Goal: Task Accomplishment & Management: Manage account settings

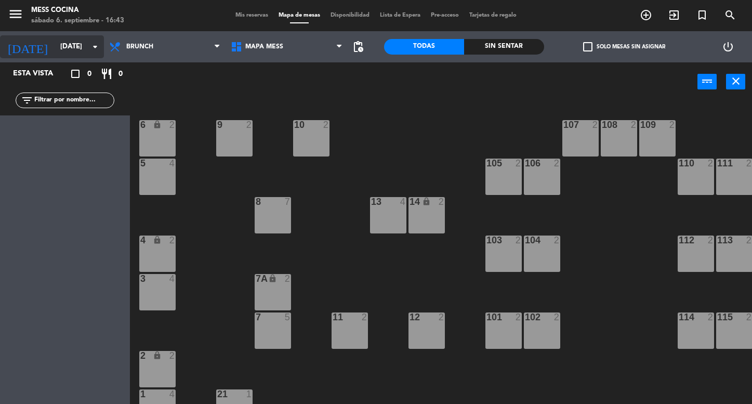
click at [82, 54] on input "[DATE]" at bounding box center [101, 46] width 92 height 19
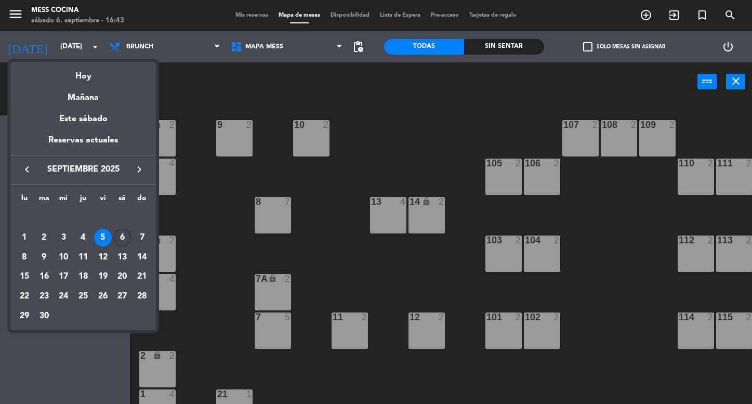
click at [121, 244] on div "6" at bounding box center [122, 238] width 18 height 18
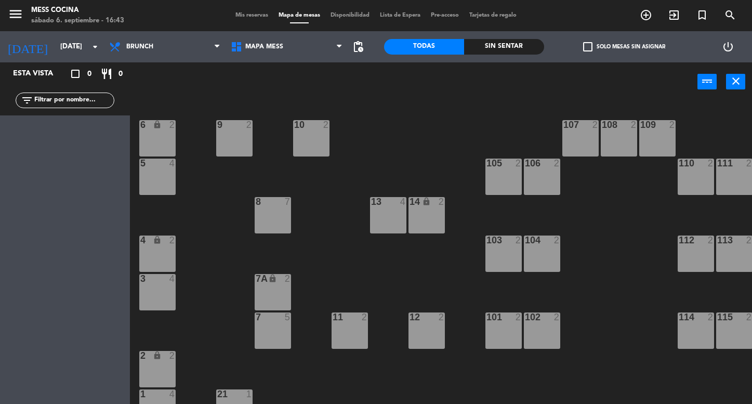
type input "[DATE]"
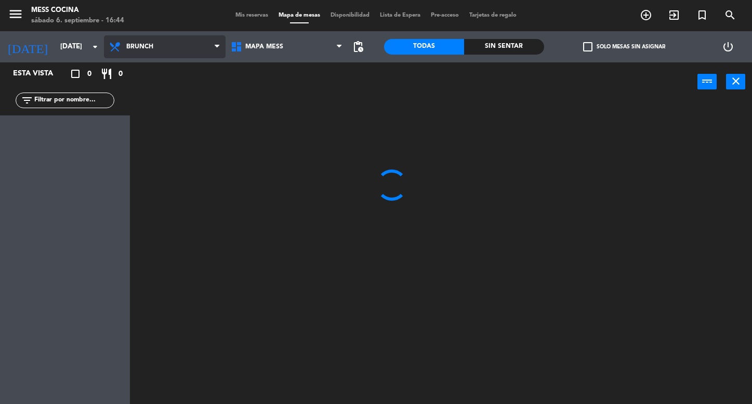
click at [149, 46] on span "Brunch" at bounding box center [139, 46] width 27 height 7
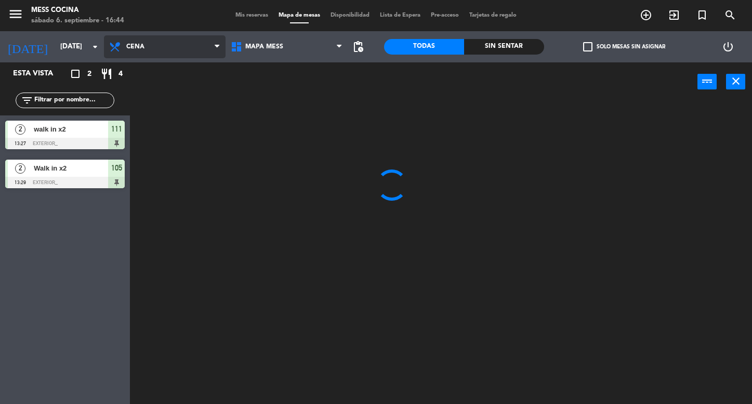
click at [139, 111] on ng-component "menu Mess Cocina [DATE] 6. septiembre - 16:44 Mis reservas Mapa de mesas Dispon…" at bounding box center [376, 202] width 752 height 404
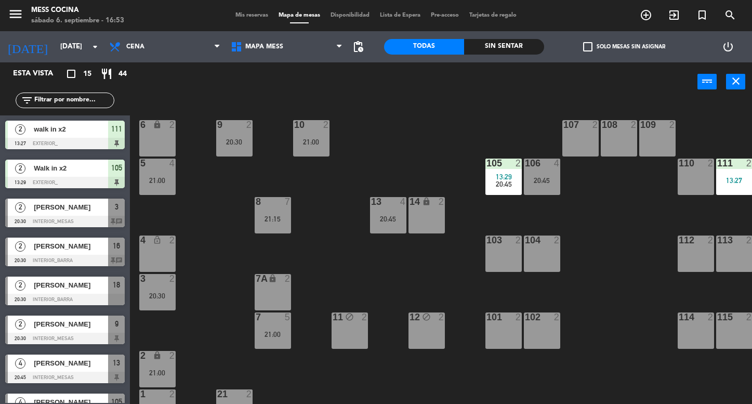
click at [250, 14] on span "Mis reservas" at bounding box center [251, 15] width 43 height 6
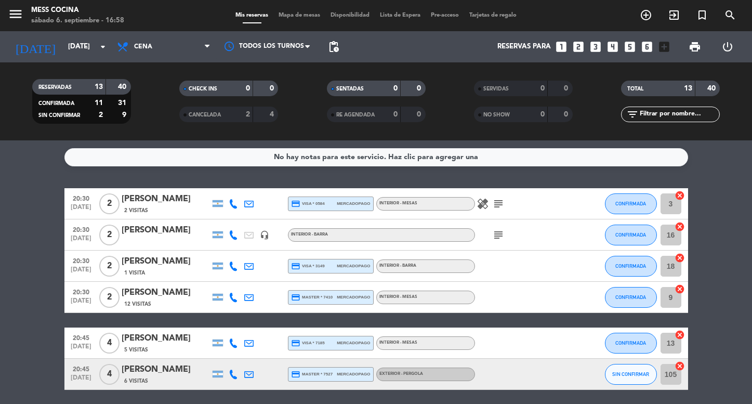
scroll to position [-1, 0]
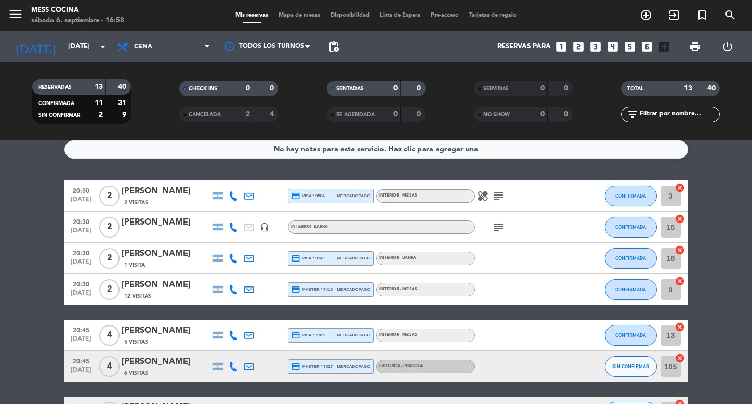
scroll to position [6, 0]
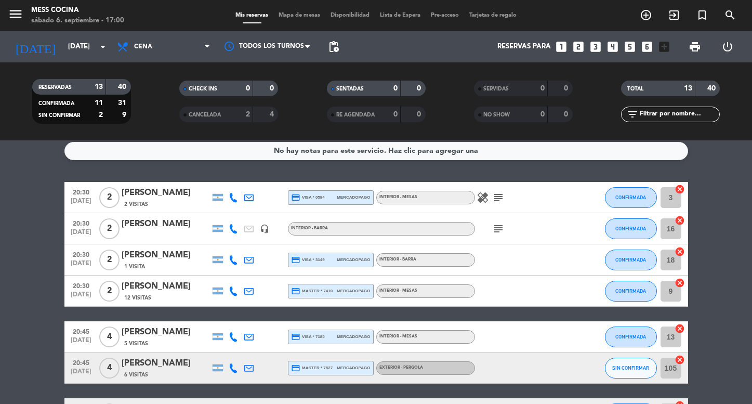
click at [13, 283] on bookings-row "20:30 [DATE] 2 [PERSON_NAME] 2 Visitas credit_card visa * 0584 mercadopago INTE…" at bounding box center [376, 406] width 752 height 449
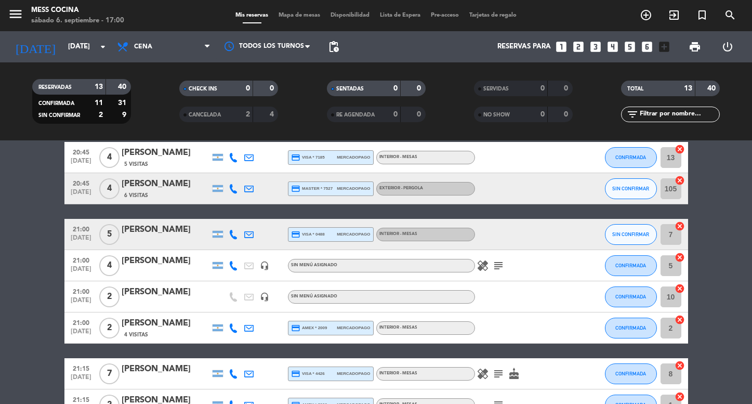
scroll to position [186, 0]
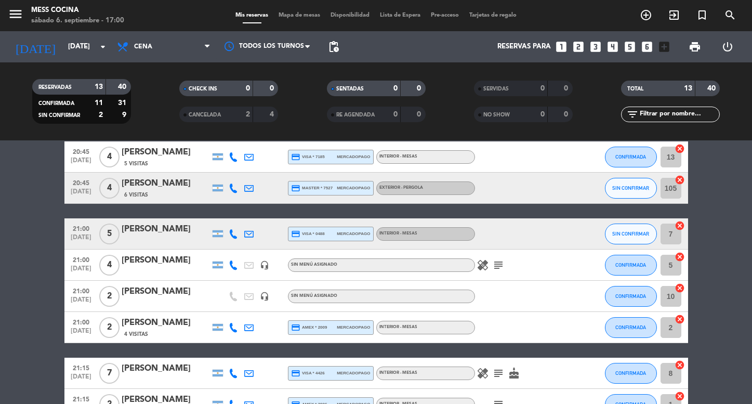
drag, startPoint x: 13, startPoint y: 283, endPoint x: 50, endPoint y: 295, distance: 39.4
click at [50, 295] on bookings-row "20:30 [DATE] 2 [PERSON_NAME] 2 Visitas credit_card visa * 0584 mercadopago INTE…" at bounding box center [376, 226] width 752 height 449
click at [49, 295] on bookings-row "20:30 [DATE] 2 [PERSON_NAME] 2 Visitas credit_card visa * 0584 mercadopago INTE…" at bounding box center [376, 226] width 752 height 449
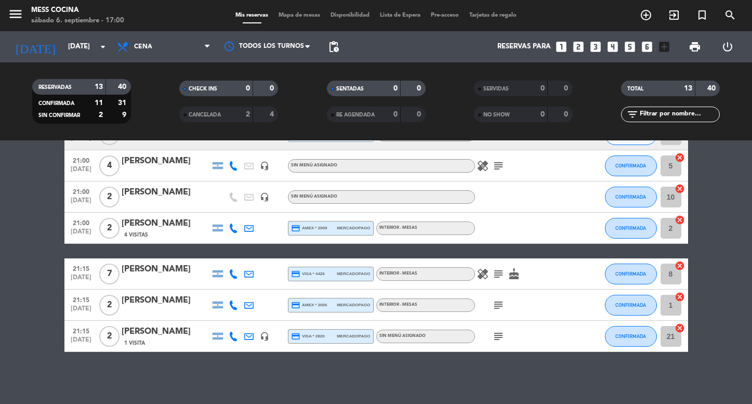
scroll to position [285, 0]
drag, startPoint x: 30, startPoint y: 252, endPoint x: 114, endPoint y: 360, distance: 137.4
click at [114, 361] on div "No hay notas para este servicio. Haz clic para agregar una 20:30 [DATE] 2 [PERS…" at bounding box center [376, 271] width 752 height 263
click at [114, 360] on div "No hay notas para este servicio. Haz clic para agregar una 20:30 [DATE] 2 [PERS…" at bounding box center [376, 271] width 752 height 263
drag, startPoint x: 114, startPoint y: 360, endPoint x: 3, endPoint y: 211, distance: 186.0
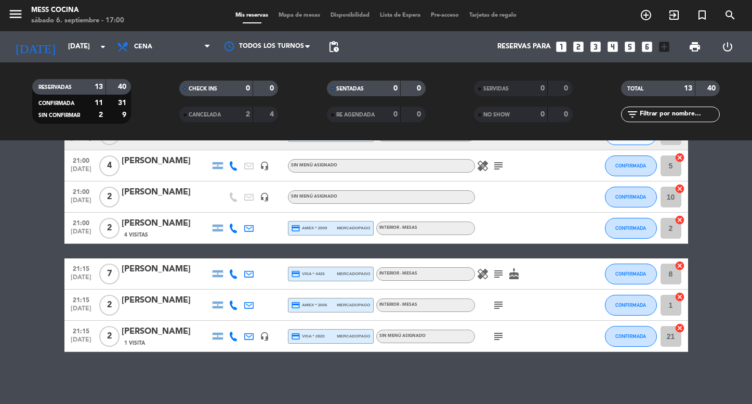
click at [4, 212] on div "No hay notas para este servicio. Haz clic para agregar una 20:30 [DATE] 2 [PERS…" at bounding box center [376, 271] width 752 height 263
click at [3, 211] on bookings-row "20:30 [DATE] 2 [PERSON_NAME] 2 Visitas credit_card visa * 0584 mercadopago INTE…" at bounding box center [376, 127] width 752 height 449
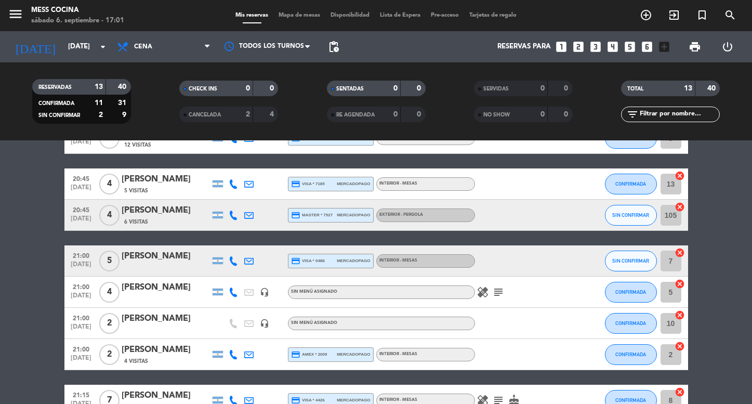
scroll to position [0, 0]
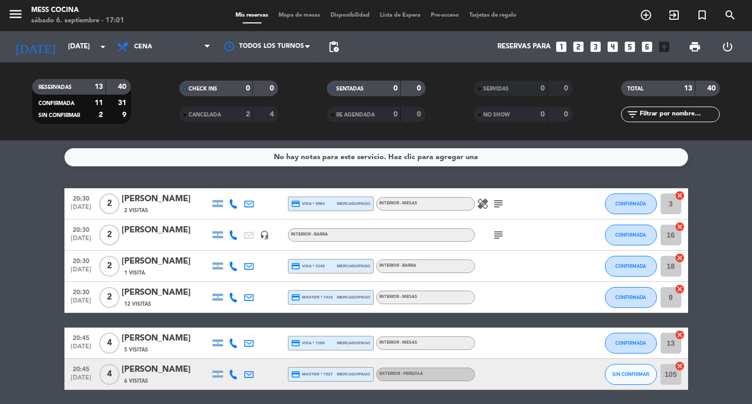
click at [296, 18] on span "Mapa de mesas" at bounding box center [299, 15] width 52 height 6
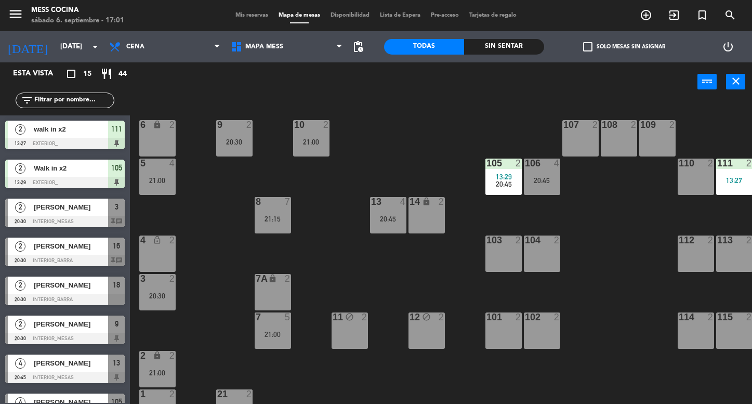
click at [255, 21] on div "menu Mess Cocina [DATE] 6. septiembre - 17:01 Mis reservas Mapa de mesas Dispon…" at bounding box center [376, 15] width 752 height 31
click at [260, 14] on span "Mis reservas" at bounding box center [251, 15] width 43 height 6
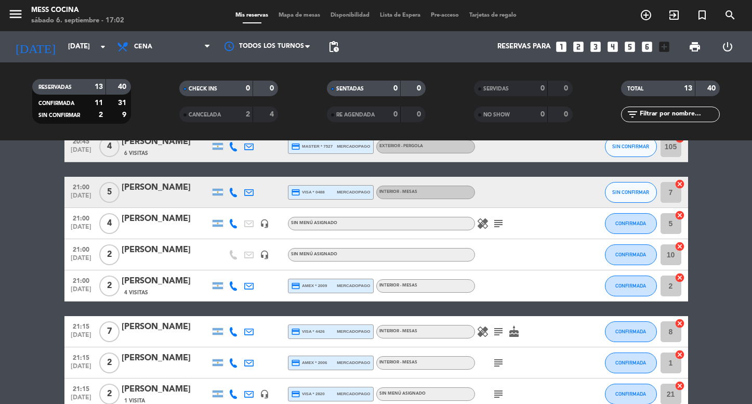
scroll to position [285, 0]
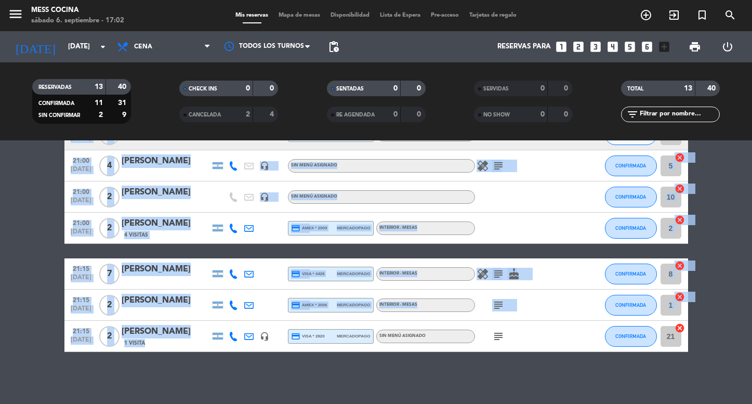
drag, startPoint x: 34, startPoint y: 227, endPoint x: 215, endPoint y: 376, distance: 235.1
click at [215, 376] on div "No hay notas para este servicio. Haz clic para agregar una 20:30 [DATE] 2 [PERS…" at bounding box center [376, 271] width 752 height 263
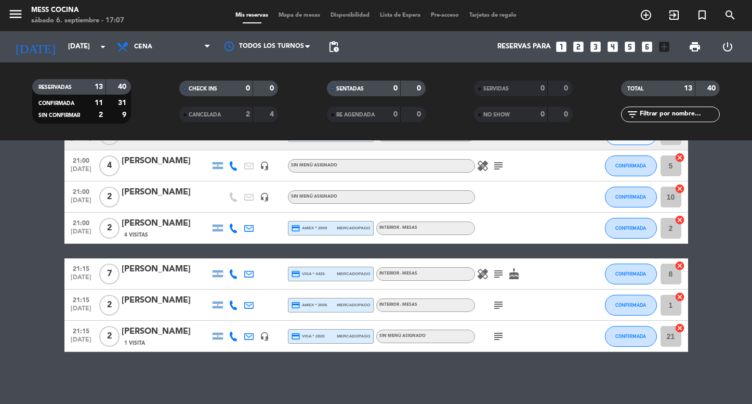
click at [48, 242] on bookings-row "20:30 [DATE] 2 [PERSON_NAME] 2 Visitas credit_card visa * 0584 mercadopago INTE…" at bounding box center [376, 127] width 752 height 449
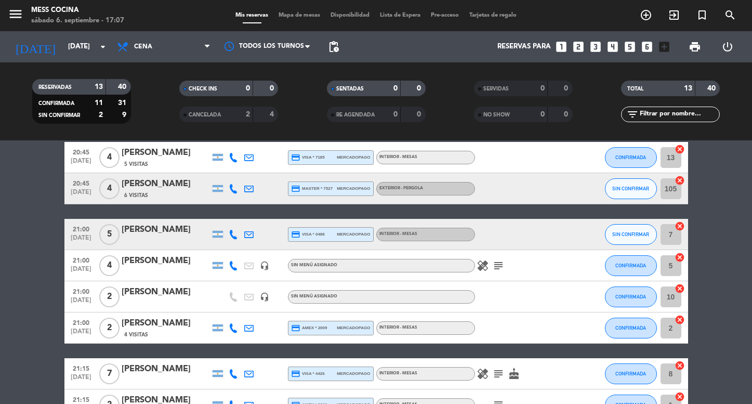
scroll to position [207, 0]
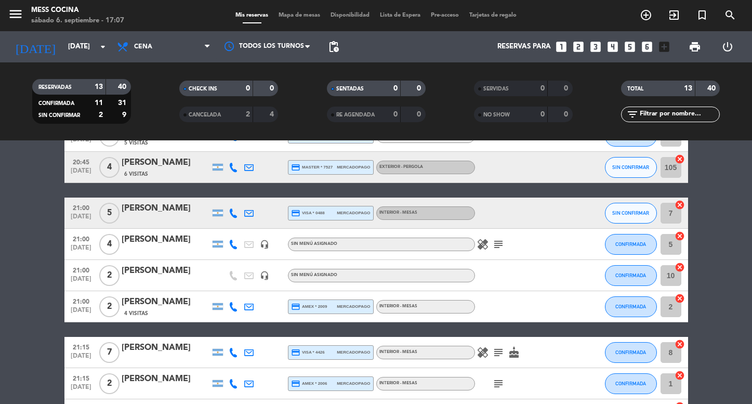
drag, startPoint x: 32, startPoint y: 222, endPoint x: 46, endPoint y: 293, distance: 71.5
click at [46, 293] on bookings-row "20:30 [DATE] 2 [PERSON_NAME] 2 Visitas credit_card visa * 0584 mercadopago INTE…" at bounding box center [376, 205] width 752 height 449
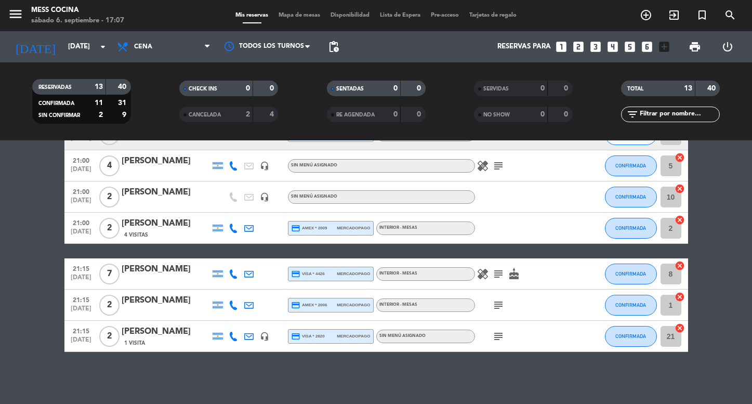
scroll to position [285, 0]
click at [293, 14] on span "Mapa de mesas" at bounding box center [299, 15] width 52 height 6
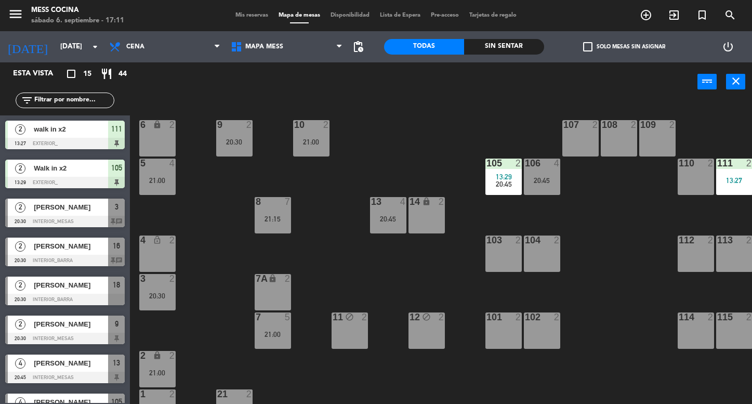
click at [151, 240] on div "lock_open" at bounding box center [157, 240] width 17 height 10
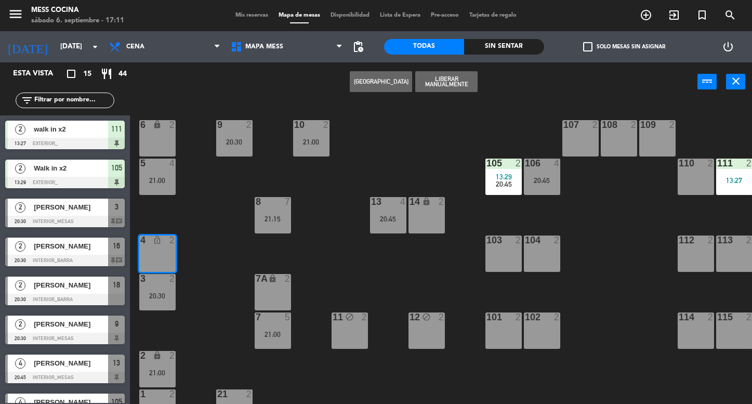
click at [222, 187] on div "6 lock 2 9 2 20:30 10 2 21:00 107 2 108 2 109 2 5 4 21:00 105 2 13:29 20:45 106…" at bounding box center [444, 252] width 615 height 302
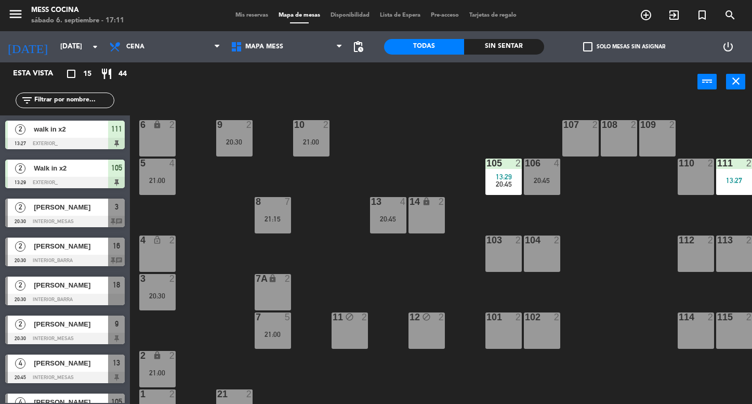
click at [156, 267] on div "4 lock_open 2" at bounding box center [157, 253] width 36 height 36
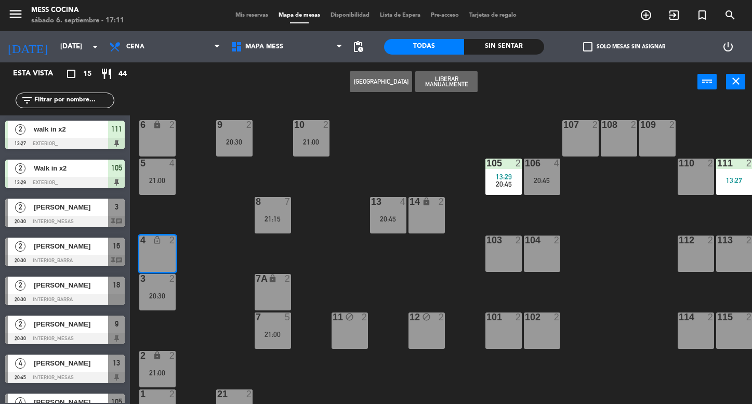
click at [429, 85] on button "Liberar Manualmente" at bounding box center [446, 81] width 62 height 21
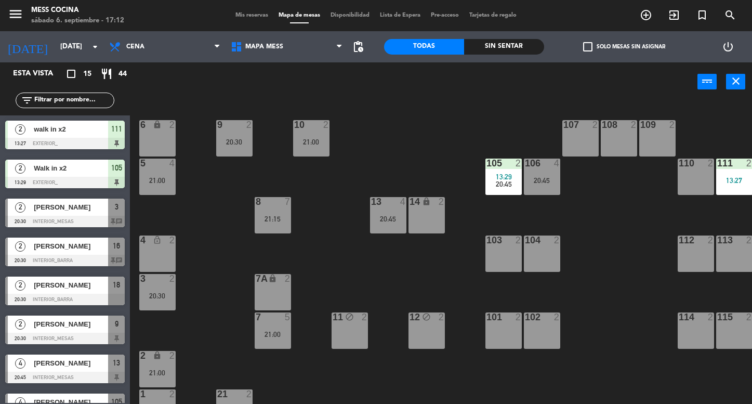
click at [168, 266] on div "4 lock_open 2" at bounding box center [157, 253] width 36 height 36
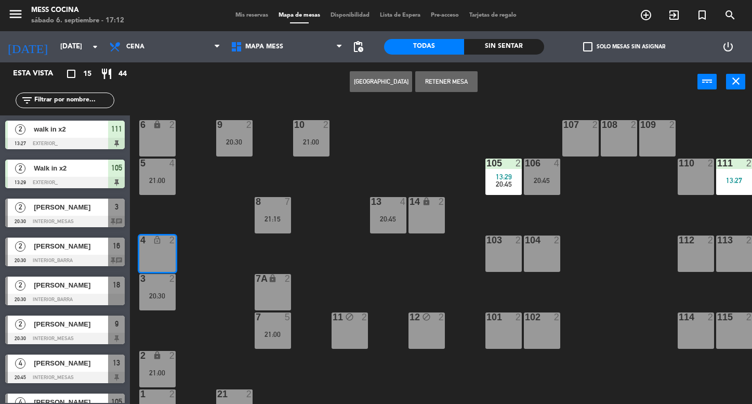
click at [441, 85] on button "Retener Mesa" at bounding box center [446, 81] width 62 height 21
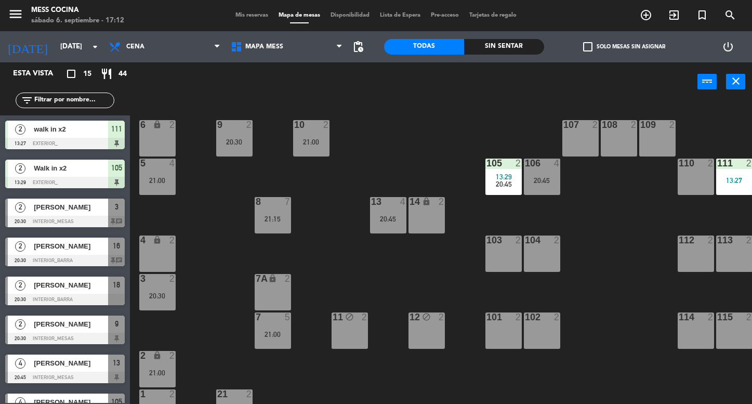
click at [208, 324] on div "6 lock 2 9 2 20:30 10 2 21:00 107 2 108 2 109 2 5 4 21:00 105 2 13:29 20:45 106…" at bounding box center [444, 252] width 615 height 302
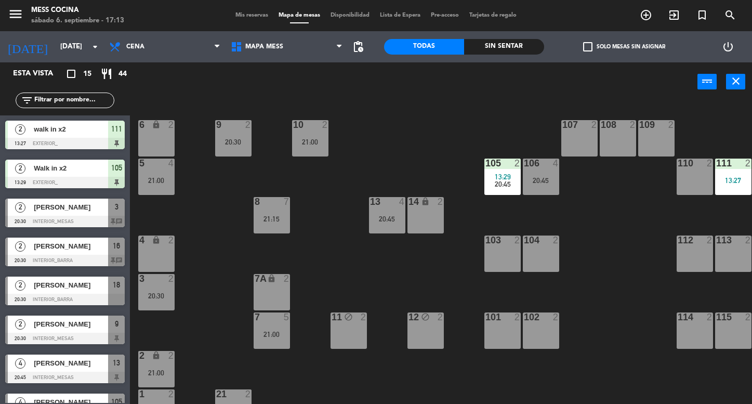
scroll to position [0, 1]
click at [74, 56] on input "[DATE]" at bounding box center [101, 46] width 92 height 19
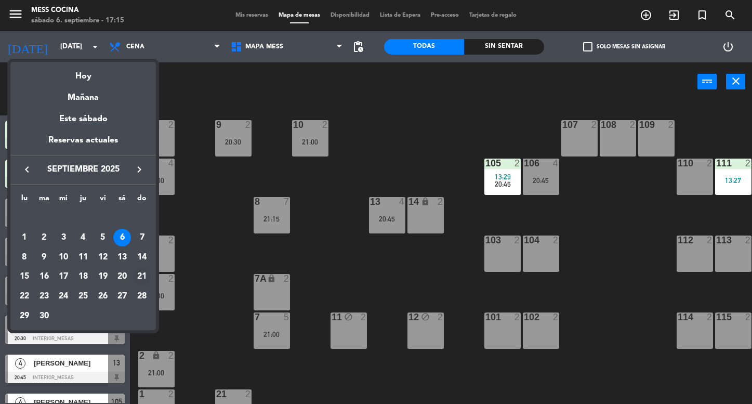
click at [146, 276] on div "21" at bounding box center [142, 277] width 18 height 18
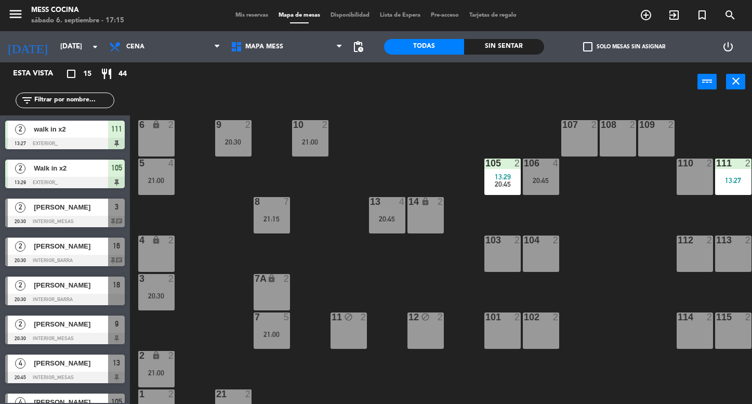
type input "[DATE]"
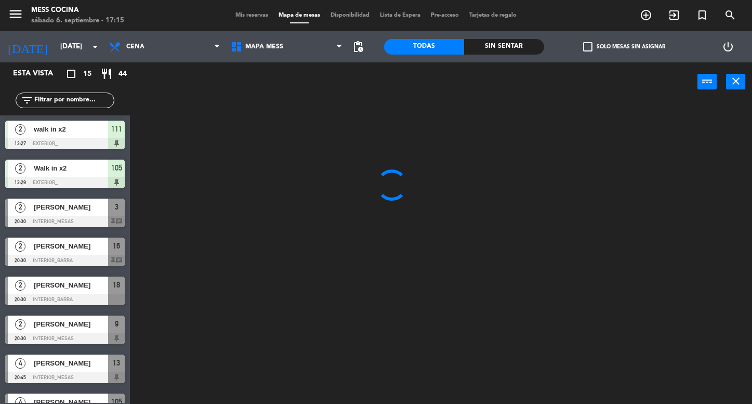
click at [157, 34] on div "Brunch Almuerzo Cena Cena Brunch Almuerzo Cena" at bounding box center [165, 46] width 122 height 31
click at [156, 39] on span "Cena" at bounding box center [165, 46] width 122 height 23
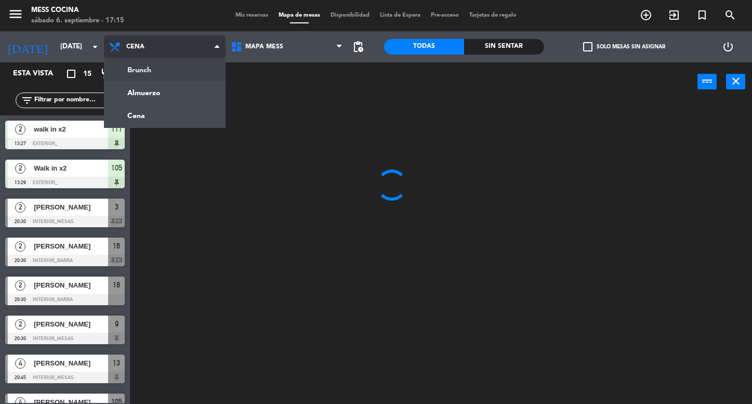
click at [153, 71] on ng-component "menu Mess Cocina [DATE] 6. septiembre - 17:15 Mis reservas Mapa de mesas Dispon…" at bounding box center [376, 202] width 752 height 404
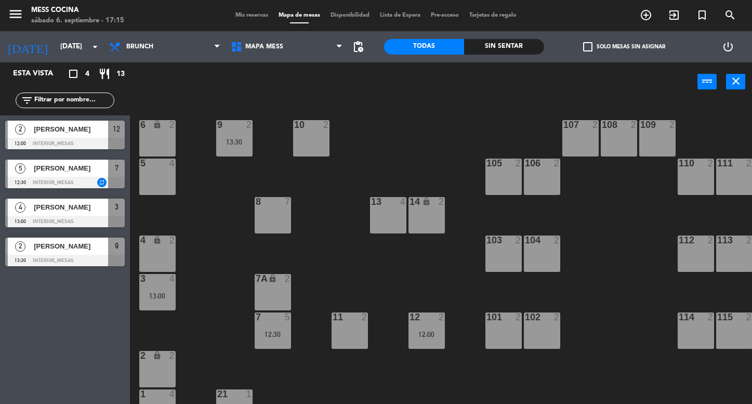
click at [244, 16] on span "Mis reservas" at bounding box center [251, 15] width 43 height 6
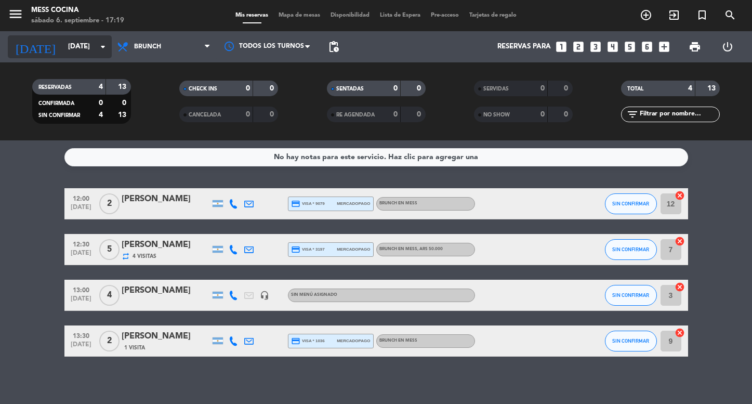
click at [96, 51] on input "[DATE]" at bounding box center [109, 46] width 92 height 19
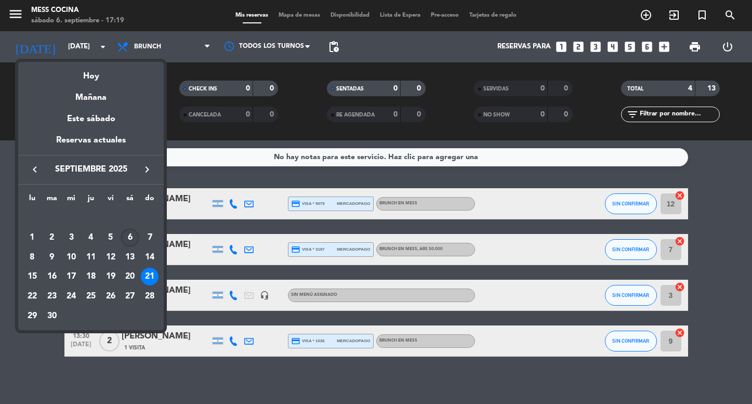
click at [129, 240] on div "6" at bounding box center [130, 238] width 18 height 18
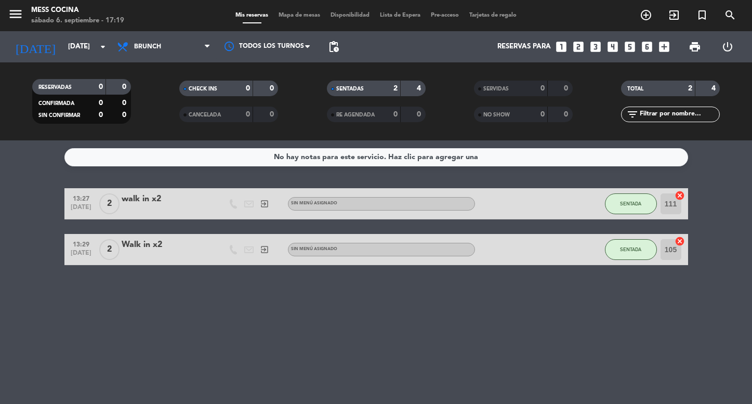
drag, startPoint x: 9, startPoint y: 219, endPoint x: 129, endPoint y: 308, distance: 148.9
click at [130, 309] on div "No hay notas para este servicio. Haz clic para agregar una 13:27 [DATE] 2 walk …" at bounding box center [376, 271] width 752 height 263
click at [118, 295] on div "No hay notas para este servicio. Haz clic para agregar una 13:27 [DATE] 2 walk …" at bounding box center [376, 271] width 752 height 263
click at [90, 39] on input "[DATE]" at bounding box center [109, 46] width 92 height 19
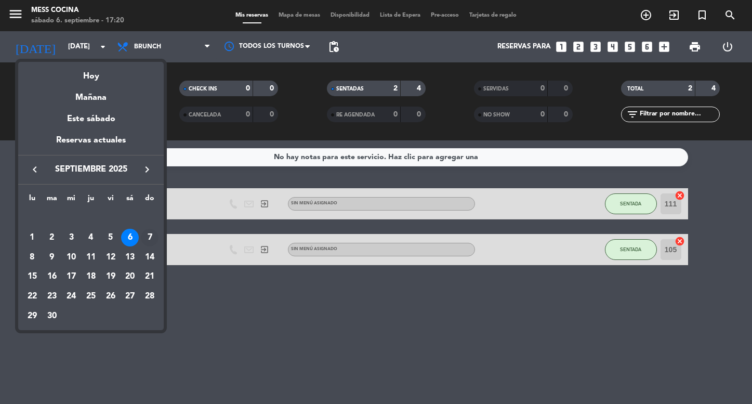
click at [149, 237] on div "7" at bounding box center [150, 238] width 18 height 18
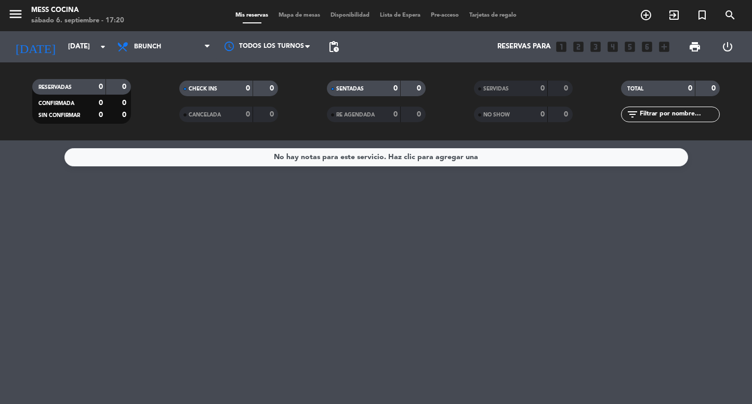
click at [104, 67] on div "RESERVADAS 0 0 CONFIRMADA 0 0 SIN CONFIRMAR 0 0 CHECK INS 0 0 CANCELADA 0 0 SEN…" at bounding box center [376, 101] width 752 height 78
click at [99, 48] on icon "arrow_drop_down" at bounding box center [103, 47] width 12 height 12
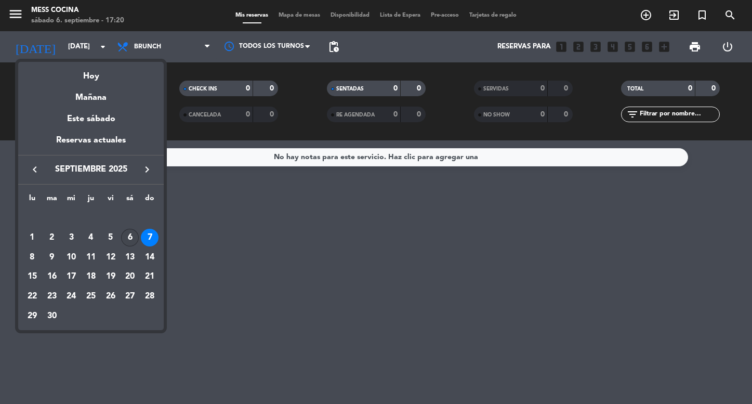
click at [130, 245] on div "6" at bounding box center [130, 238] width 18 height 18
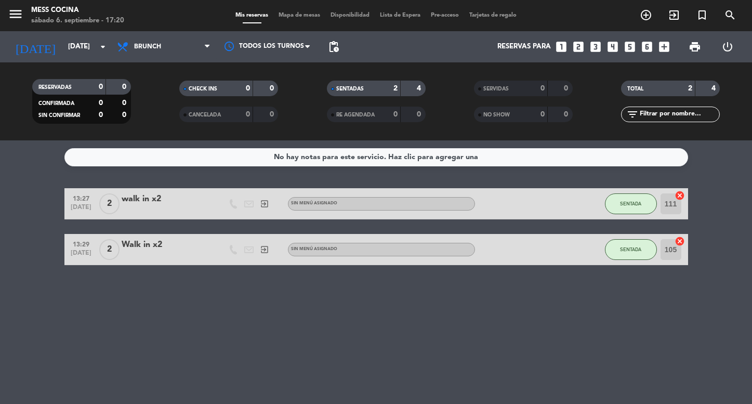
drag, startPoint x: 31, startPoint y: 235, endPoint x: 112, endPoint y: 279, distance: 92.1
click at [112, 279] on div "No hay notas para este servicio. Haz clic para agregar una 13:27 [DATE] 2 walk …" at bounding box center [376, 271] width 752 height 263
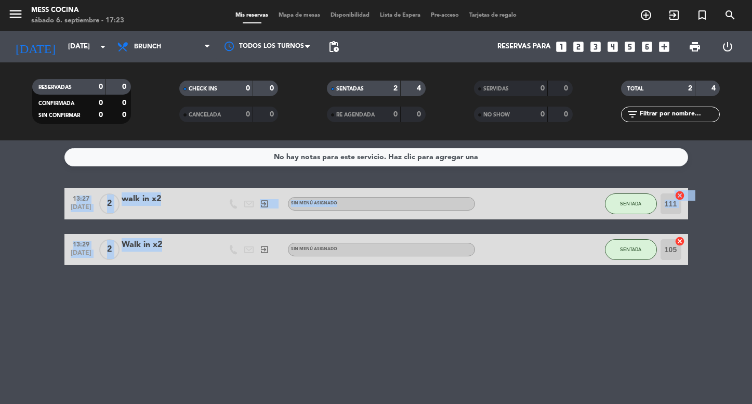
drag, startPoint x: 27, startPoint y: 235, endPoint x: 165, endPoint y: 289, distance: 148.9
click at [165, 289] on div "No hay notas para este servicio. Haz clic para agregar una 13:27 [DATE] 2 walk …" at bounding box center [376, 271] width 752 height 263
drag, startPoint x: 165, startPoint y: 289, endPoint x: 56, endPoint y: 227, distance: 125.4
click at [56, 227] on div "No hay notas para este servicio. Haz clic para agregar una 13:27 [DATE] 2 walk …" at bounding box center [376, 271] width 752 height 263
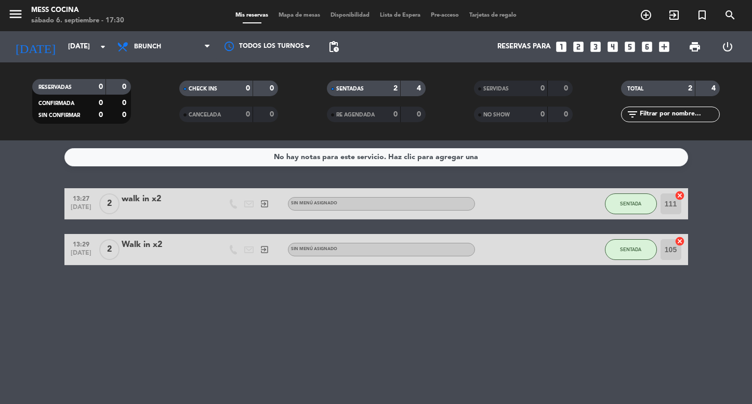
click at [247, 8] on div "menu Mess Cocina [DATE] 6. septiembre - 17:30 Mis reservas Mapa de mesas Dispon…" at bounding box center [376, 15] width 752 height 31
click at [263, 0] on div "menu Mess Cocina [DATE] 6. septiembre - 17:30 Mis reservas Mapa de mesas Dispon…" at bounding box center [376, 15] width 752 height 31
click at [108, 41] on icon "arrow_drop_down" at bounding box center [103, 47] width 12 height 12
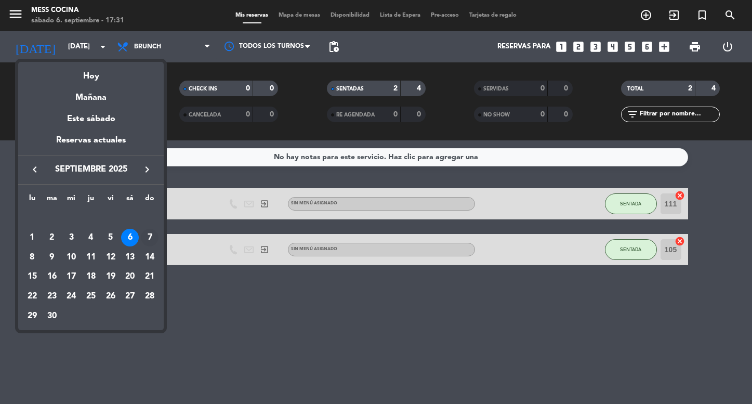
click at [148, 240] on div "7" at bounding box center [150, 238] width 18 height 18
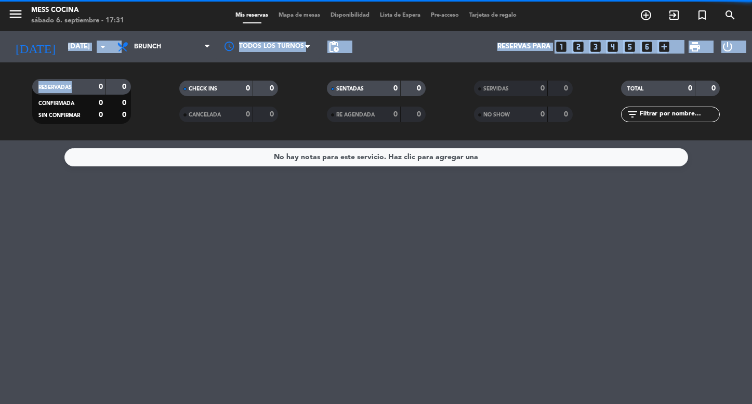
click at [84, 62] on div "menu Mess Cocina [DATE] 6. septiembre - 17:31 Mis reservas Mapa de mesas Dispon…" at bounding box center [376, 70] width 752 height 140
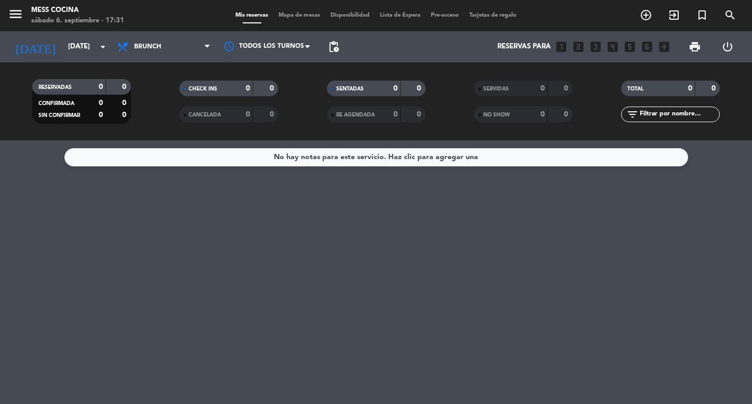
click at [84, 59] on div "[DATE] [DATE] arrow_drop_down" at bounding box center [60, 46] width 104 height 31
click at [96, 45] on input "[DATE]" at bounding box center [109, 46] width 92 height 19
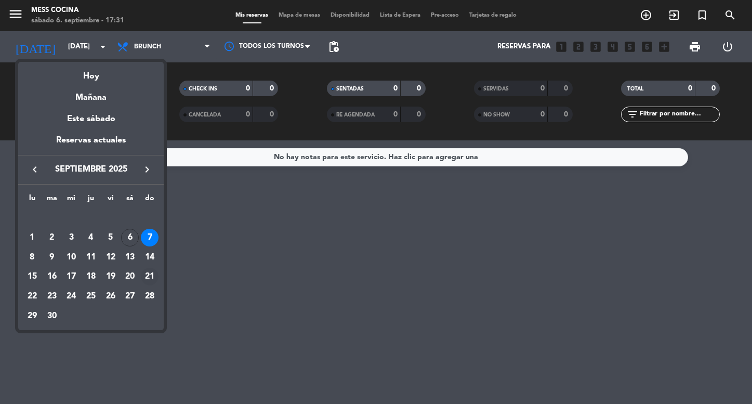
click at [152, 268] on td "21" at bounding box center [150, 277] width 20 height 20
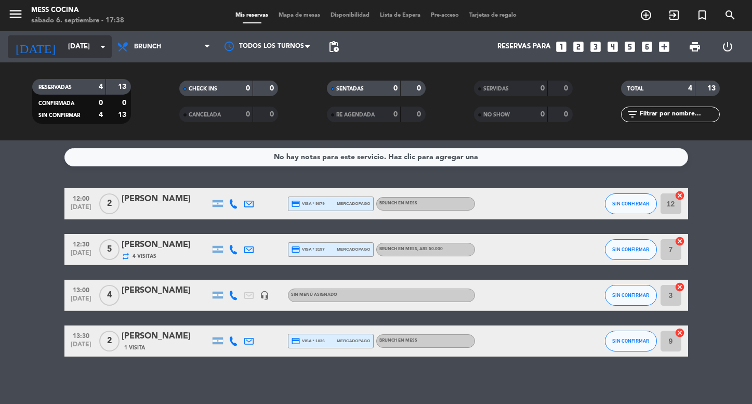
click at [94, 46] on input "[DATE]" at bounding box center [109, 46] width 92 height 19
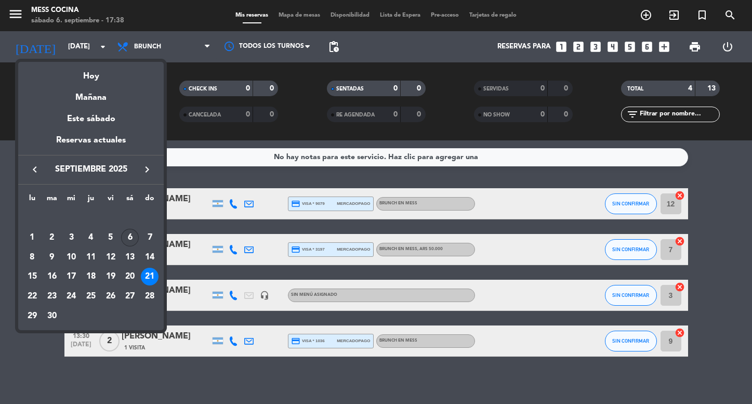
click at [130, 244] on div "6" at bounding box center [130, 238] width 18 height 18
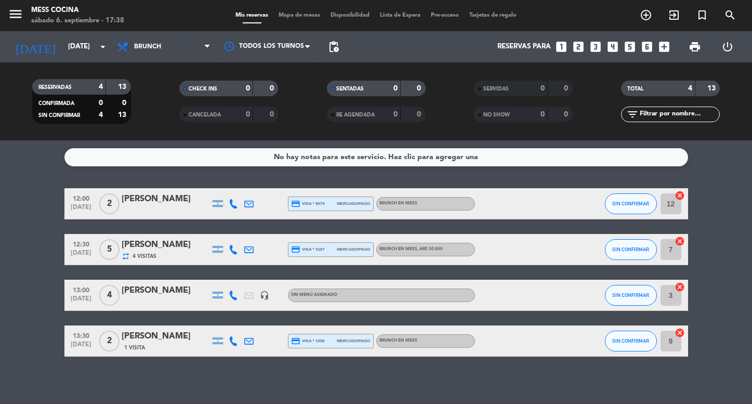
type input "[DATE]"
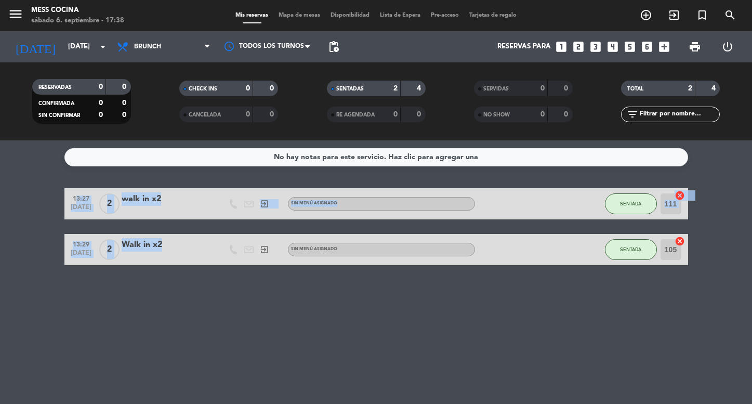
drag, startPoint x: 59, startPoint y: 213, endPoint x: 142, endPoint y: 282, distance: 107.8
click at [142, 282] on div "No hay notas para este servicio. Haz clic para agregar una 13:27 [DATE] 2 walk …" at bounding box center [376, 271] width 752 height 263
drag, startPoint x: 142, startPoint y: 282, endPoint x: 43, endPoint y: 198, distance: 129.4
click at [44, 198] on div "No hay notas para este servicio. Haz clic para agregar una 13:27 [DATE] 2 walk …" at bounding box center [376, 271] width 752 height 263
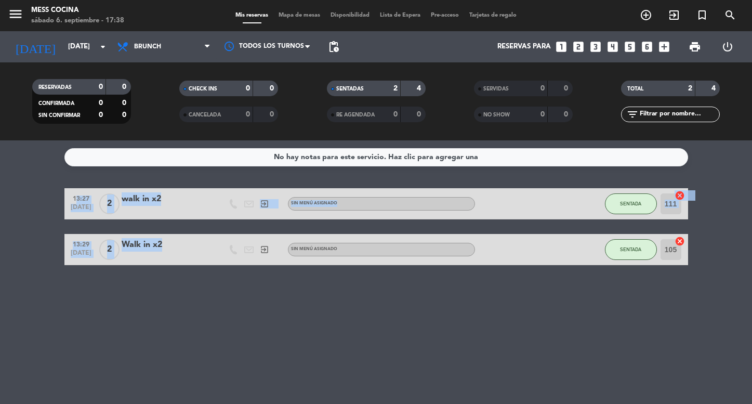
click at [43, 198] on bookings-row "13:27 [DATE] 2 walk in x2 exit_to_app Sin menú asignado SENTADA 111 cancel 13:2…" at bounding box center [376, 226] width 752 height 77
drag, startPoint x: 43, startPoint y: 198, endPoint x: 150, endPoint y: 320, distance: 162.0
click at [150, 320] on div "No hay notas para este servicio. Haz clic para agregar una 13:27 [DATE] 2 walk …" at bounding box center [376, 271] width 752 height 263
drag, startPoint x: 150, startPoint y: 320, endPoint x: 40, endPoint y: 193, distance: 167.6
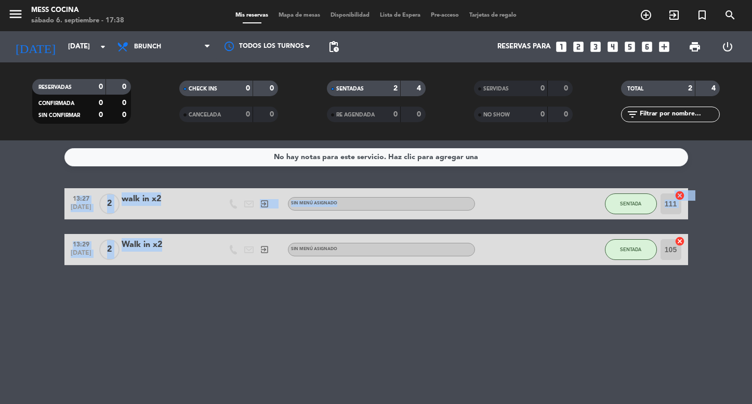
click at [40, 193] on div "No hay notas para este servicio. Haz clic para agregar una 13:27 [DATE] 2 walk …" at bounding box center [376, 271] width 752 height 263
click at [40, 193] on bookings-row "13:27 [DATE] 2 walk in x2 exit_to_app Sin menú asignado SENTADA 111 cancel 13:2…" at bounding box center [376, 226] width 752 height 77
drag, startPoint x: 40, startPoint y: 193, endPoint x: 216, endPoint y: 261, distance: 188.2
click at [216, 261] on bookings-row "13:27 [DATE] 2 walk in x2 exit_to_app Sin menú asignado SENTADA 111 cancel 13:2…" at bounding box center [376, 226] width 752 height 77
click at [216, 261] on div at bounding box center [218, 249] width 16 height 31
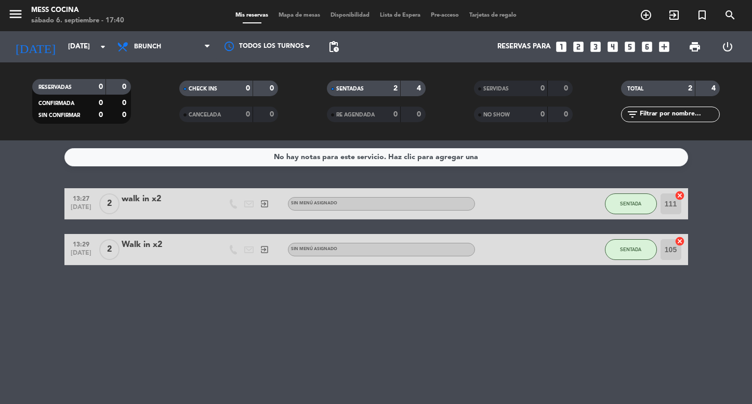
click at [273, 2] on div "menu Mess Cocina [DATE] 6. septiembre - 17:40 Mis reservas Mapa de mesas Dispon…" at bounding box center [376, 15] width 752 height 31
